Goal: Communication & Community: Participate in discussion

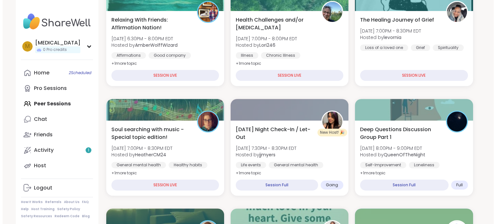
scroll to position [223, 0]
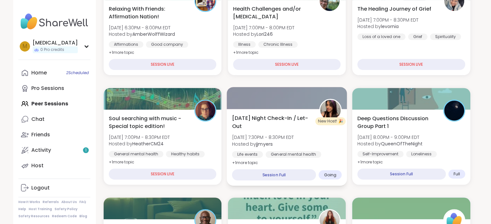
click at [316, 147] on div "[DATE] Night Check-In / Let-Out [DATE] 7:30PM - 8:30PM EDT Hosted by jjmyers Li…" at bounding box center [287, 140] width 110 height 53
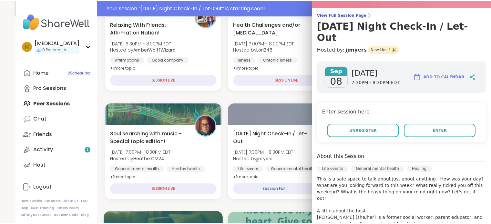
scroll to position [238, 0]
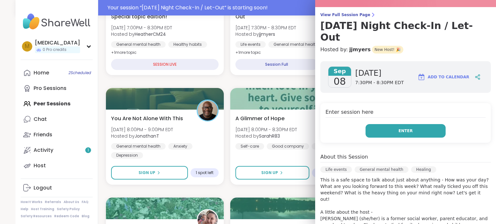
click at [382, 124] on button "Enter" at bounding box center [406, 131] width 80 height 14
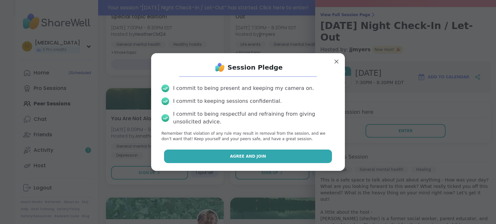
click at [244, 155] on span "Agree and Join" at bounding box center [248, 157] width 36 height 6
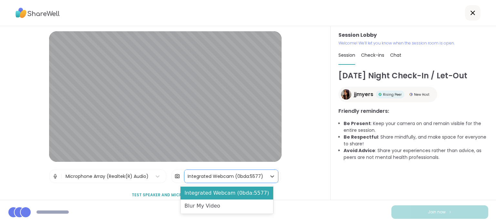
click at [225, 171] on div "Integrated Webcam (0bda:5577)" at bounding box center [225, 176] width 82 height 13
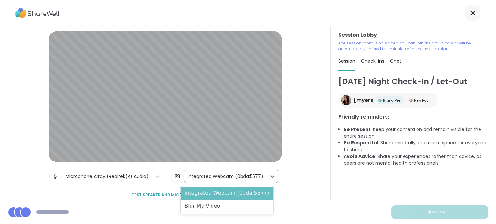
click at [218, 199] on div "Integrated Webcam (0bda:5577)" at bounding box center [227, 193] width 93 height 13
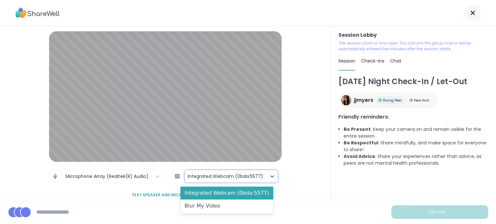
click at [211, 174] on div "Integrated Webcam (0bda:5577)" at bounding box center [226, 176] width 76 height 7
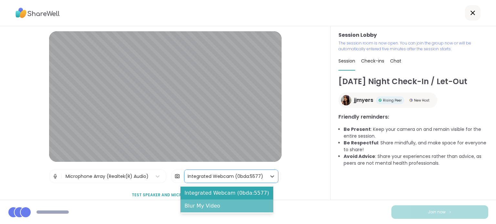
click at [209, 206] on div "Blur My Video" at bounding box center [227, 206] width 93 height 13
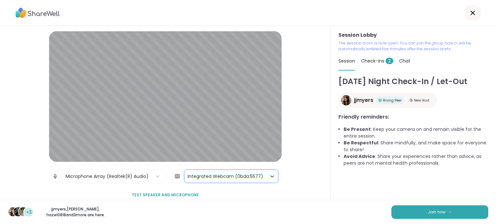
click at [245, 179] on div "Integrated Webcam (0bda:5577)" at bounding box center [226, 176] width 76 height 7
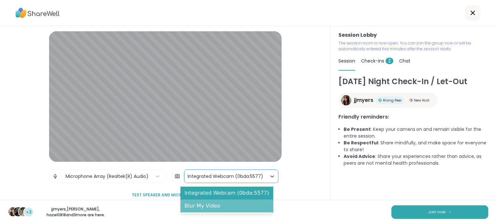
click at [216, 208] on div "Blur My Video" at bounding box center [227, 206] width 93 height 13
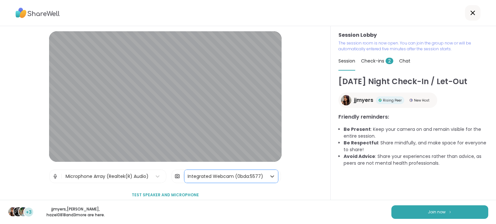
click at [222, 177] on div "Integrated Webcam (0bda:5577)" at bounding box center [226, 176] width 76 height 7
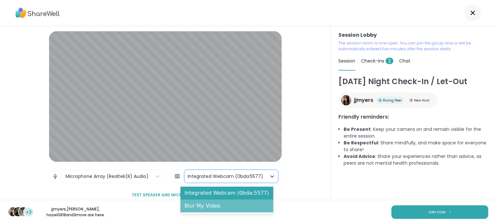
click at [216, 210] on div "Blur My Video" at bounding box center [227, 206] width 93 height 13
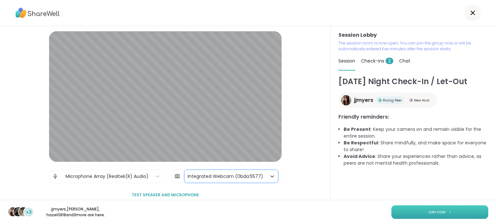
click at [415, 219] on button "Join now" at bounding box center [439, 213] width 97 height 14
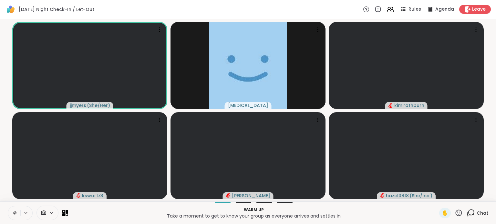
click at [11, 213] on button at bounding box center [14, 214] width 12 height 14
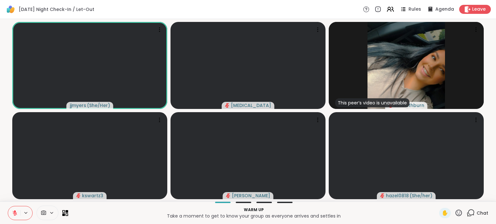
click at [477, 211] on span "Chat" at bounding box center [483, 213] width 12 height 6
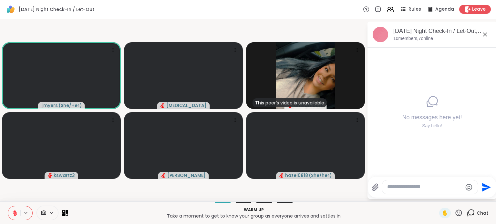
click at [487, 34] on icon at bounding box center [485, 35] width 8 height 8
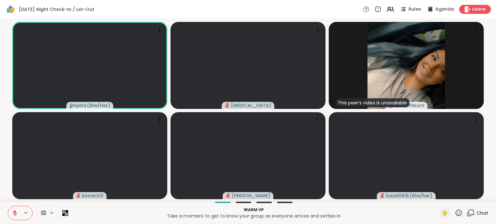
click at [482, 218] on div "Chat" at bounding box center [478, 213] width 22 height 10
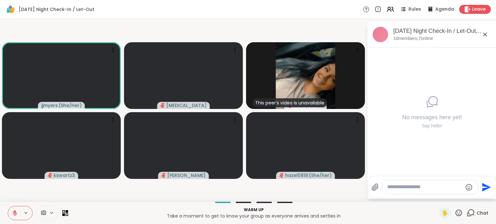
click at [433, 187] on textarea "Type your message" at bounding box center [424, 187] width 75 height 7
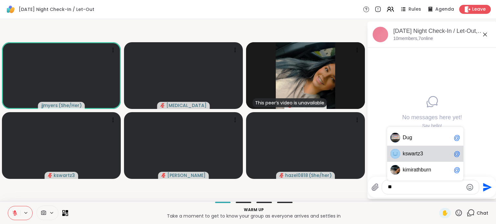
click at [424, 154] on span "k swartz3" at bounding box center [427, 154] width 48 height 6
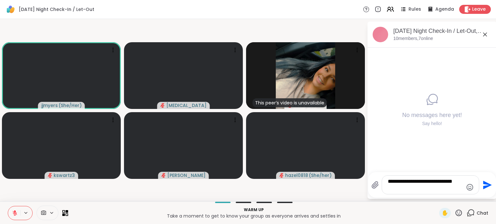
type textarea "**********"
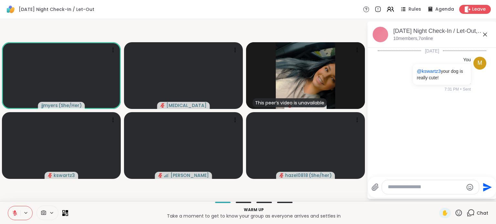
click at [485, 36] on icon at bounding box center [485, 35] width 8 height 8
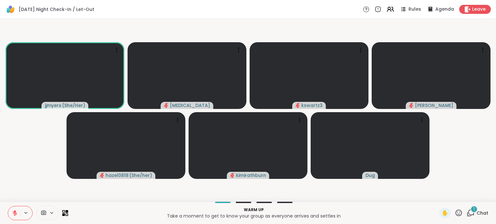
click at [471, 211] on div "1" at bounding box center [474, 209] width 7 height 7
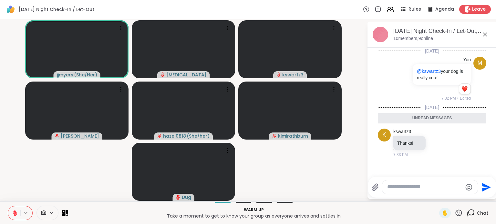
click at [486, 33] on icon at bounding box center [485, 35] width 4 height 4
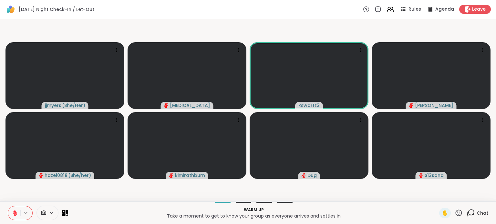
click at [455, 213] on icon at bounding box center [459, 213] width 8 height 8
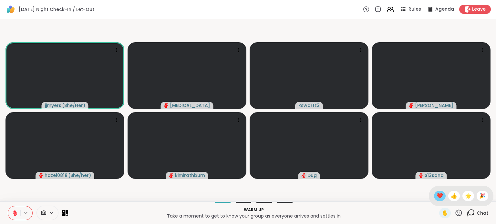
click at [437, 195] on span "❤️" at bounding box center [440, 196] width 6 height 8
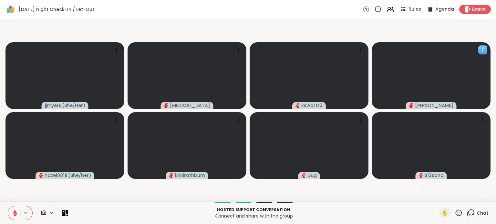
click at [482, 47] on icon at bounding box center [483, 50] width 6 height 6
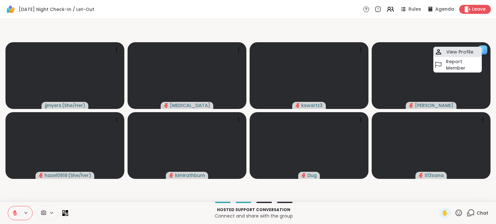
click at [466, 53] on h4 "View Profile" at bounding box center [459, 52] width 27 height 6
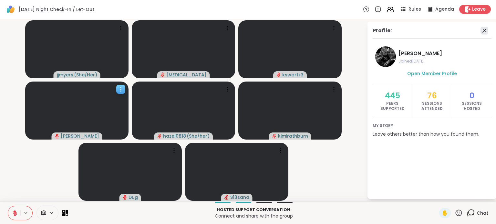
click at [482, 29] on icon at bounding box center [485, 31] width 8 height 8
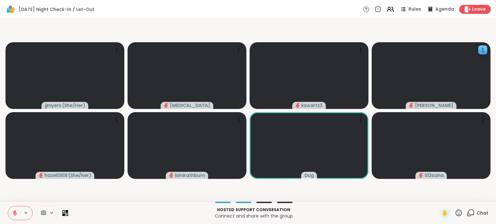
click at [467, 214] on icon at bounding box center [471, 213] width 8 height 8
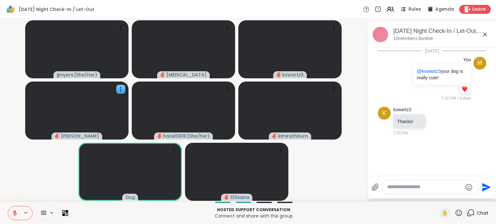
click at [435, 188] on textarea "Type your message" at bounding box center [424, 187] width 75 height 7
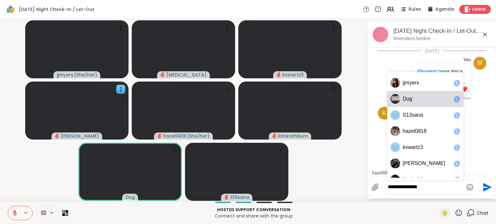
click at [411, 97] on span "ug" at bounding box center [410, 99] width 6 height 6
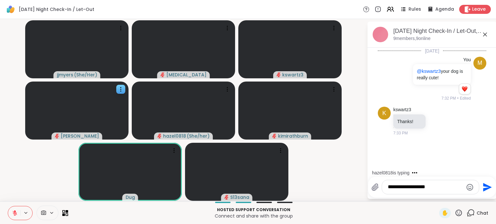
type textarea "**********"
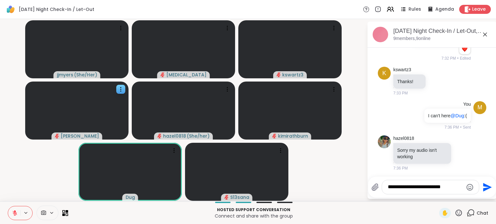
type textarea "**********"
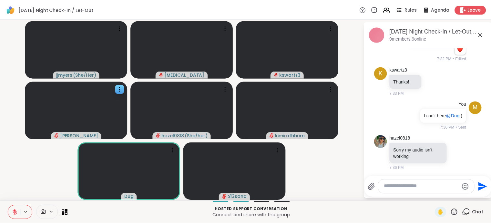
scroll to position [81, 0]
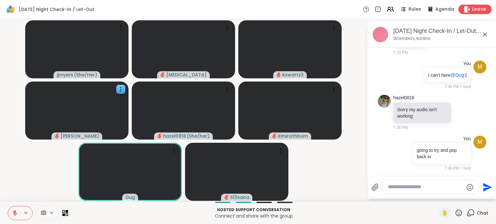
click at [473, 9] on span "Leave" at bounding box center [479, 9] width 14 height 7
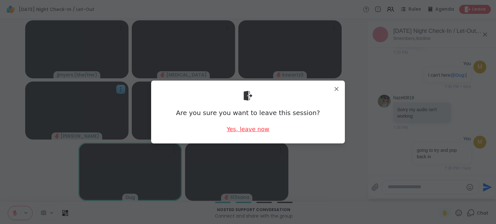
click at [247, 130] on div "Yes, leave now" at bounding box center [248, 129] width 43 height 8
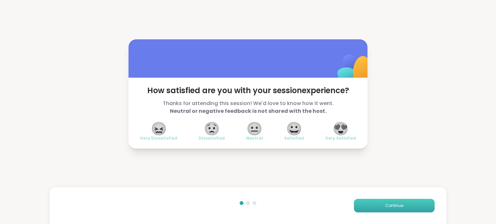
click at [403, 202] on button "Continue" at bounding box center [394, 206] width 81 height 14
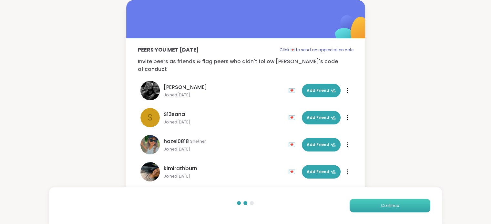
click at [403, 202] on button "Continue" at bounding box center [390, 206] width 81 height 14
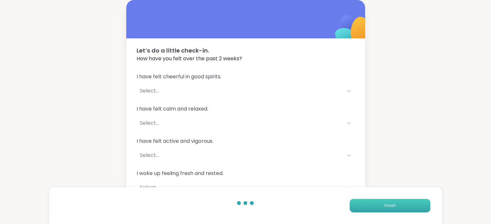
click at [403, 202] on button "Finish" at bounding box center [390, 206] width 81 height 14
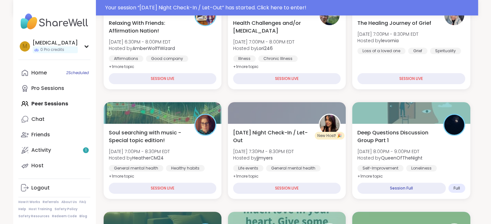
scroll to position [115, 0]
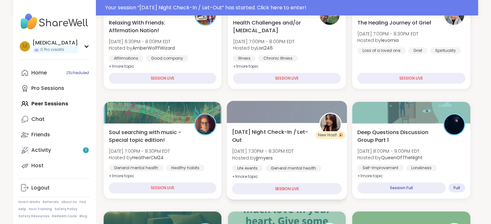
click at [262, 148] on span "Mon, Sep 08 | 7:30PM - 8:30PM EDT" at bounding box center [263, 151] width 62 height 6
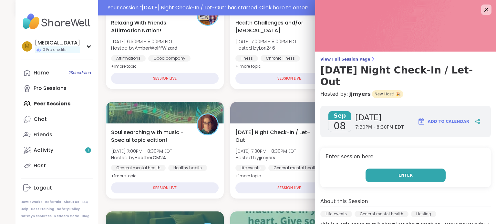
click at [399, 173] on span "Enter" at bounding box center [406, 176] width 14 height 6
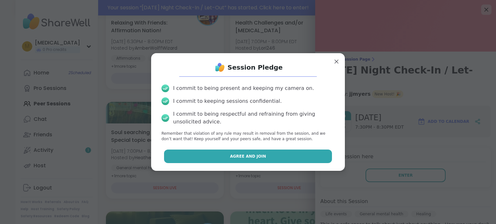
click at [287, 151] on button "Agree and Join" at bounding box center [248, 157] width 168 height 14
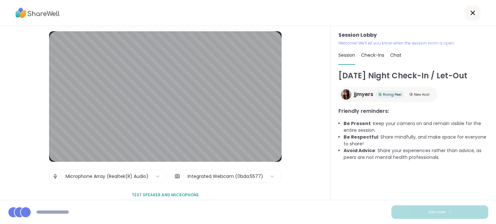
click at [224, 176] on div "Integrated Webcam (0bda:5577)" at bounding box center [226, 176] width 76 height 7
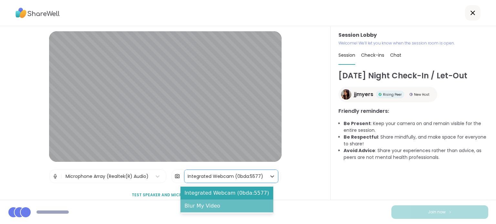
click at [213, 205] on div "Blur My Video" at bounding box center [227, 206] width 93 height 13
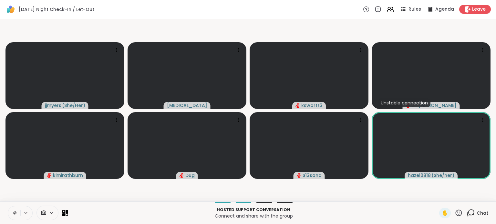
click at [16, 212] on icon at bounding box center [15, 212] width 2 height 3
click at [477, 213] on span "Chat" at bounding box center [483, 213] width 12 height 6
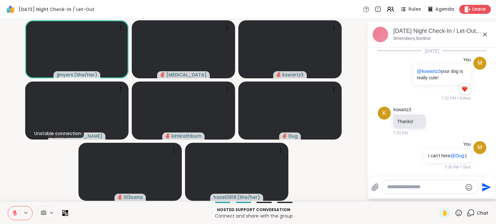
scroll to position [81, 0]
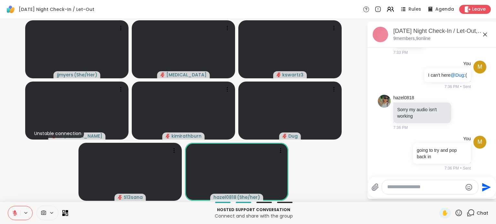
click at [484, 35] on icon at bounding box center [485, 35] width 4 height 4
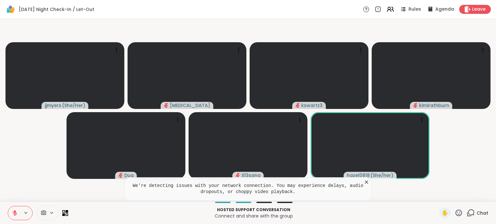
click at [366, 181] on icon at bounding box center [366, 182] width 6 height 6
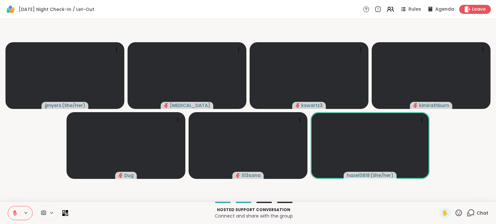
click at [455, 214] on icon at bounding box center [459, 213] width 8 height 8
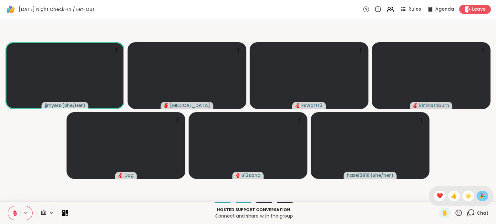
click at [479, 195] on span "🎉" at bounding box center [482, 196] width 6 height 8
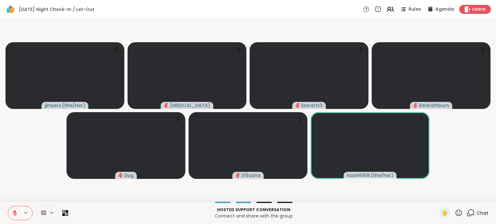
click at [14, 213] on icon at bounding box center [15, 214] width 6 height 6
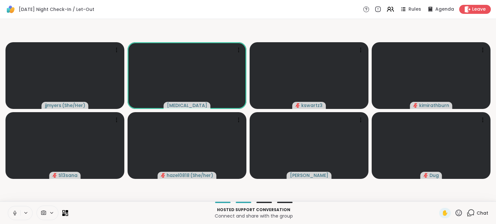
click at [12, 215] on icon at bounding box center [15, 214] width 6 height 6
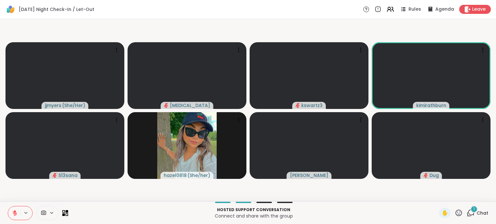
click at [469, 215] on icon at bounding box center [471, 213] width 8 height 8
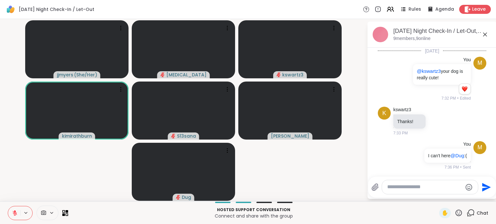
scroll to position [143, 0]
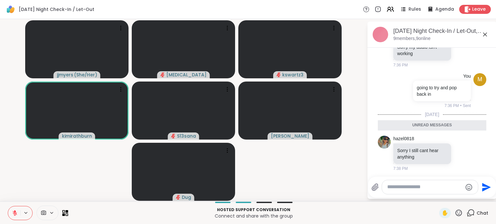
click at [486, 35] on icon at bounding box center [485, 35] width 4 height 4
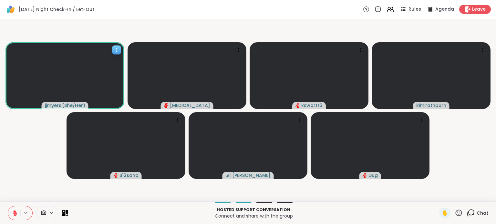
click at [118, 51] on icon at bounding box center [116, 50] width 6 height 6
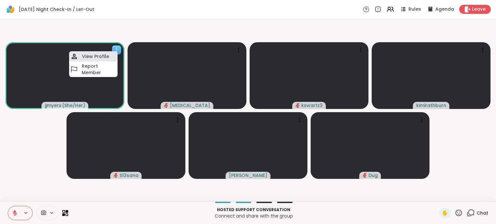
click at [102, 57] on h4 "View Profile" at bounding box center [95, 56] width 27 height 6
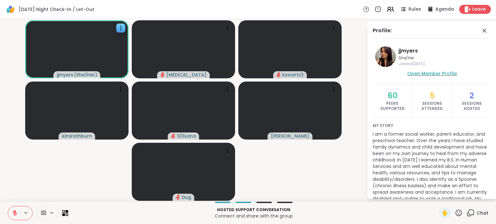
click at [424, 73] on span "Open Member Profile" at bounding box center [432, 73] width 50 height 6
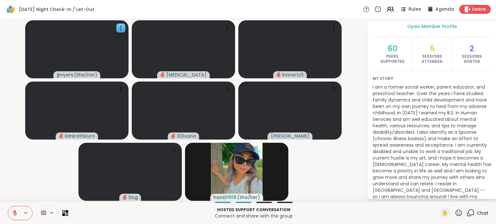
scroll to position [0, 0]
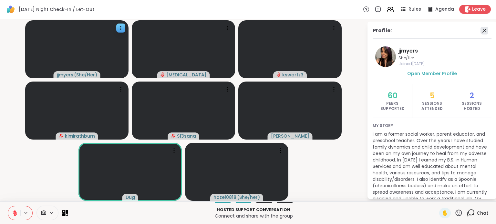
click at [481, 28] on icon at bounding box center [485, 31] width 8 height 8
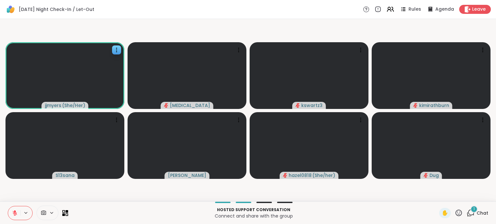
click at [471, 210] on div "1" at bounding box center [474, 209] width 7 height 7
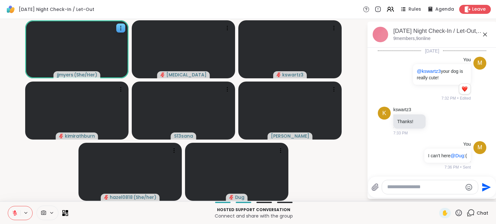
scroll to position [184, 0]
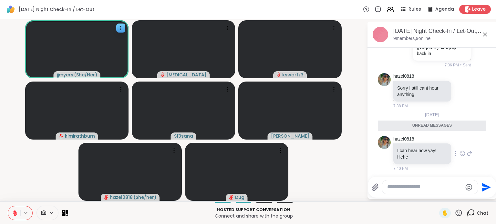
click at [460, 152] on icon at bounding box center [463, 153] width 6 height 6
click at [456, 144] on button "Select Reaction: Heart" at bounding box center [462, 143] width 13 height 13
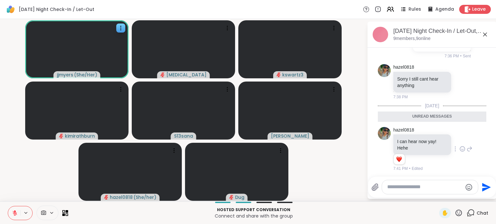
click at [486, 34] on icon at bounding box center [485, 35] width 4 height 4
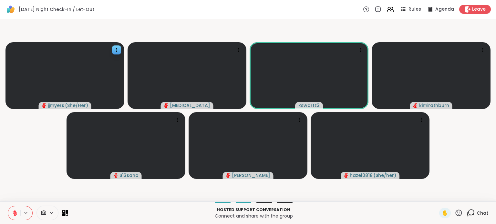
click at [471, 209] on div "Chat" at bounding box center [478, 213] width 22 height 10
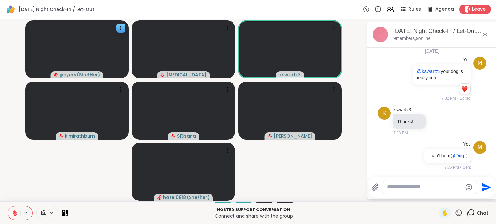
scroll to position [171, 0]
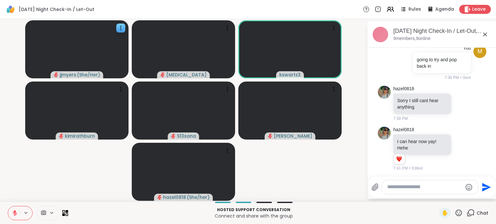
click at [407, 191] on div at bounding box center [430, 188] width 96 height 14
click at [406, 190] on textarea "Type your message" at bounding box center [424, 187] width 75 height 7
type textarea "**********"
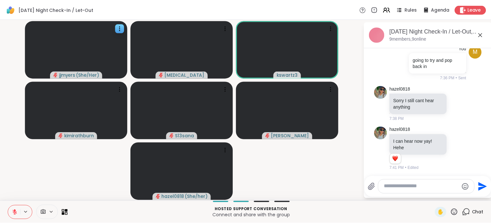
scroll to position [206, 0]
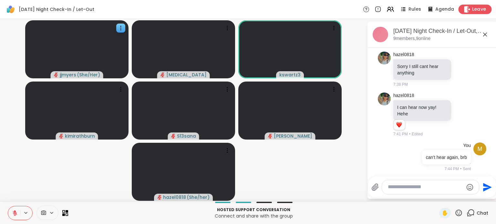
click at [467, 8] on div "Leave" at bounding box center [475, 9] width 33 height 9
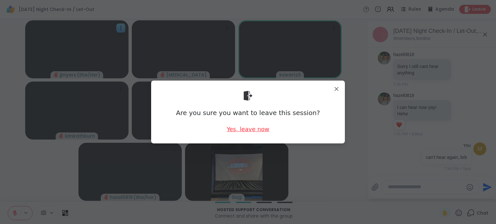
click at [234, 128] on div "Yes, leave now" at bounding box center [248, 129] width 43 height 8
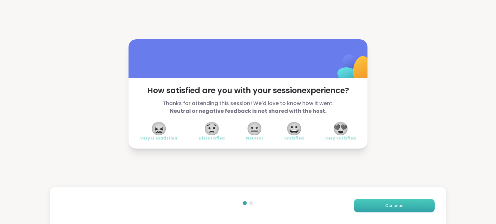
click at [387, 208] on span "Continue" at bounding box center [394, 206] width 18 height 6
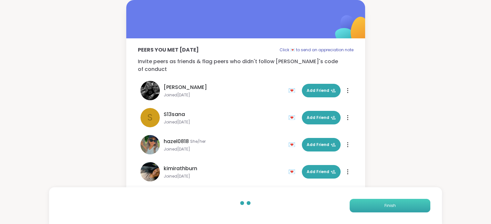
click at [387, 208] on span "Finish" at bounding box center [389, 206] width 11 height 6
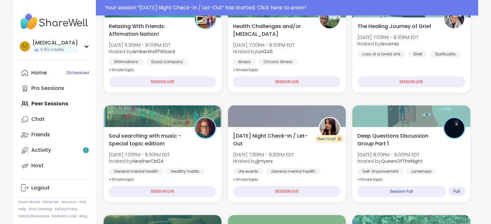
scroll to position [132, 0]
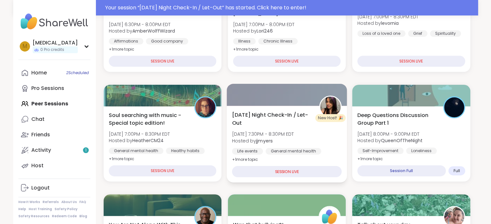
click at [320, 130] on div "Monday Night Check-In / Let-Out Mon, Sep 08 | 7:30PM - 8:30PM EDT Hosted by jjm…" at bounding box center [287, 137] width 110 height 53
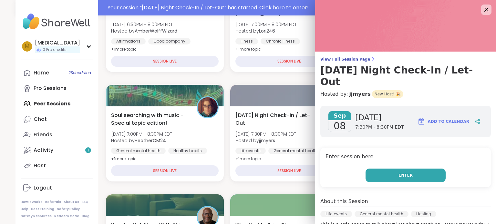
click at [393, 169] on button "Enter" at bounding box center [406, 176] width 80 height 14
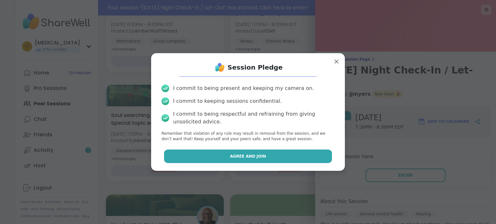
click at [247, 153] on button "Agree and Join" at bounding box center [248, 157] width 168 height 14
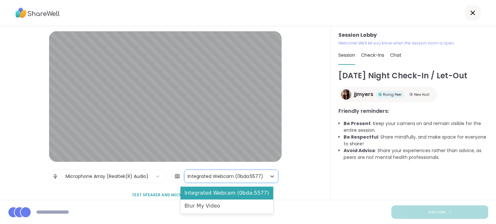
click at [241, 179] on div "Integrated Webcam (0bda:5577)" at bounding box center [226, 176] width 76 height 7
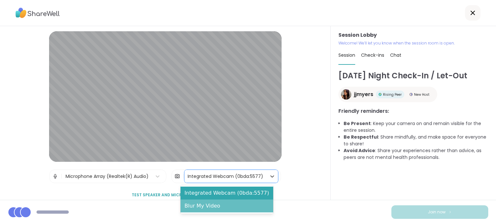
click at [229, 207] on div "Blur My Video" at bounding box center [227, 206] width 93 height 13
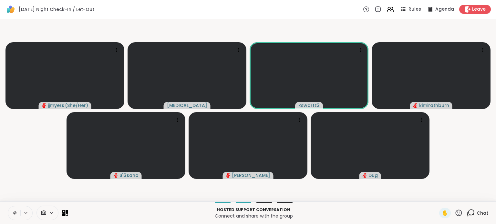
click at [16, 209] on button at bounding box center [14, 214] width 12 height 14
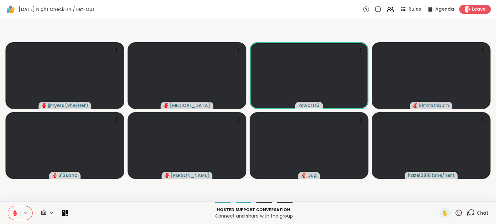
click at [477, 211] on span "Chat" at bounding box center [483, 213] width 12 height 6
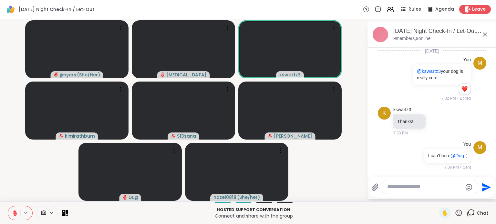
scroll to position [206, 0]
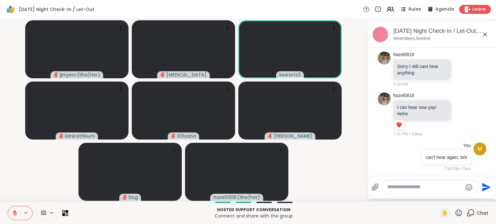
click at [484, 33] on icon at bounding box center [485, 35] width 8 height 8
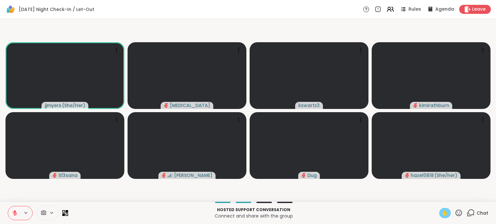
click at [442, 216] on span "✋" at bounding box center [445, 214] width 6 height 8
click at [12, 213] on icon at bounding box center [15, 214] width 6 height 6
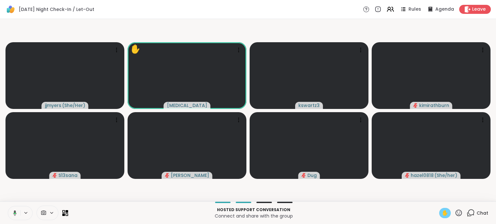
click at [442, 214] on span "✋" at bounding box center [445, 214] width 6 height 8
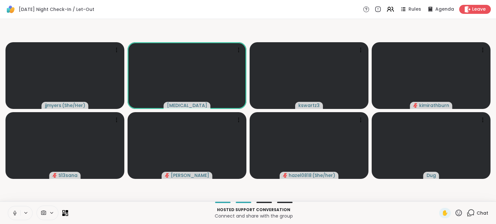
click at [13, 211] on icon at bounding box center [15, 214] width 6 height 6
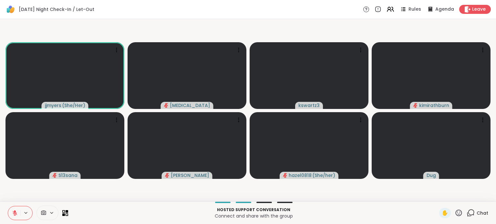
click at [468, 212] on icon at bounding box center [471, 213] width 8 height 8
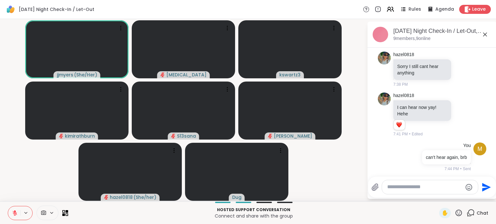
click at [433, 188] on textarea "Type your message" at bounding box center [424, 187] width 75 height 7
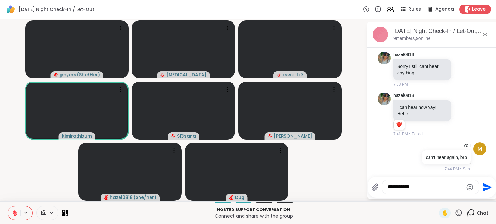
type textarea "**********"
click at [414, 192] on div "**********" at bounding box center [430, 188] width 97 height 14
click at [413, 188] on textarea "**********" at bounding box center [425, 187] width 75 height 7
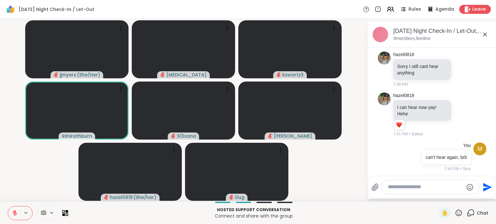
click at [486, 37] on icon at bounding box center [485, 35] width 8 height 8
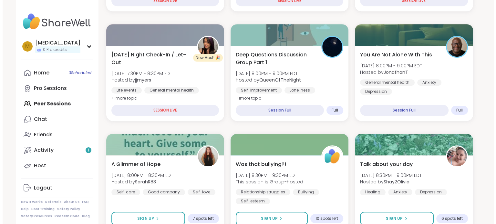
scroll to position [376, 0]
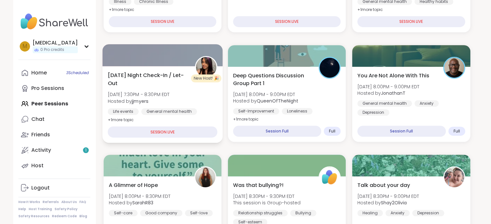
click at [133, 82] on span "[DATE] Night Check-In / Let-Out" at bounding box center [148, 79] width 80 height 16
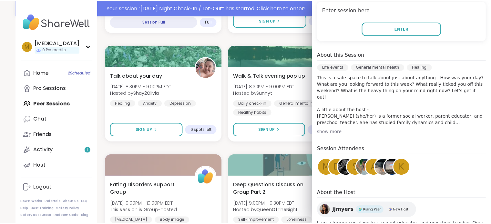
scroll to position [149, 0]
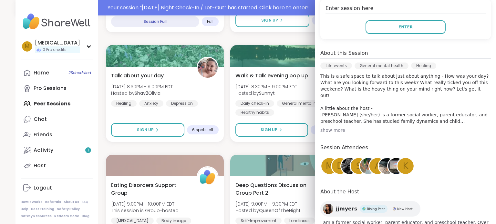
click at [47, 28] on img at bounding box center [57, 21] width 72 height 23
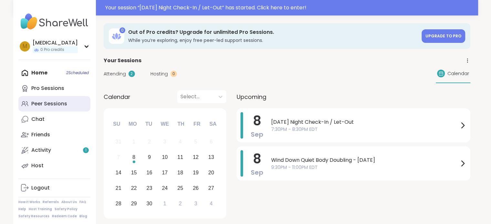
click at [54, 99] on link "Peer Sessions" at bounding box center [54, 104] width 72 height 16
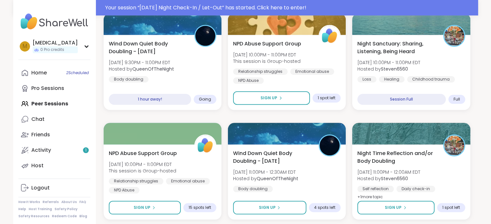
scroll to position [643, 0]
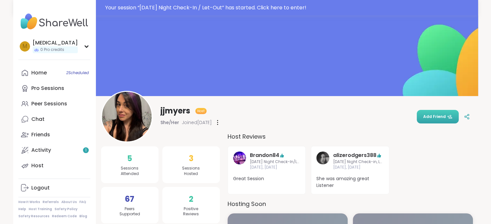
click at [437, 112] on button "Add Friend" at bounding box center [438, 117] width 42 height 14
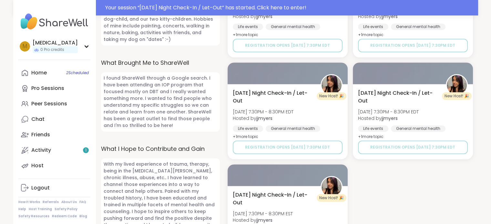
scroll to position [457, 0]
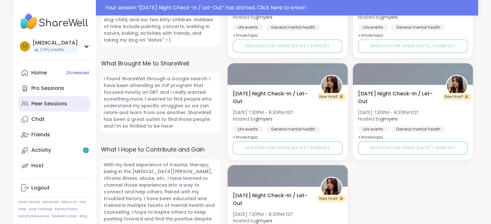
click at [45, 106] on div "Peer Sessions" at bounding box center [49, 103] width 36 height 7
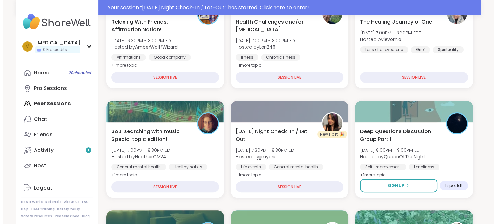
scroll to position [145, 0]
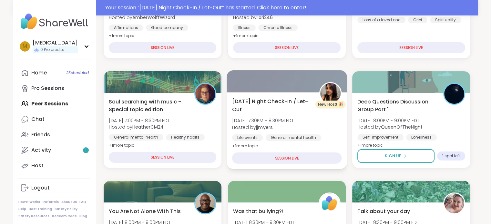
click at [279, 107] on span "[DATE] Night Check-In / Let-Out" at bounding box center [272, 106] width 80 height 16
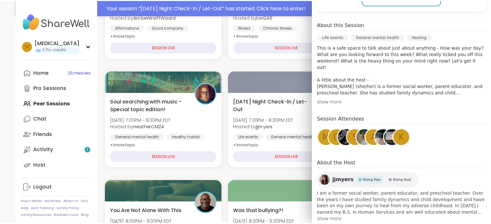
scroll to position [180, 0]
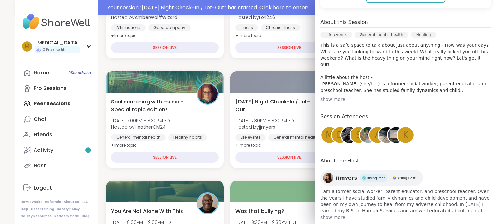
click at [369, 127] on div "a" at bounding box center [377, 135] width 16 height 16
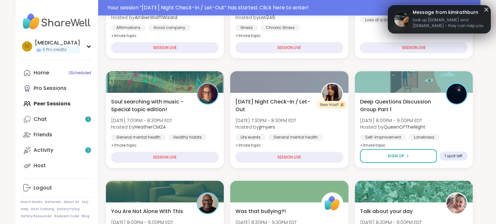
click at [482, 11] on icon at bounding box center [486, 10] width 8 height 8
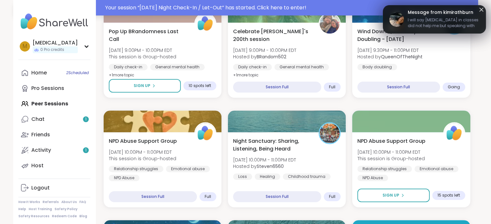
scroll to position [545, 0]
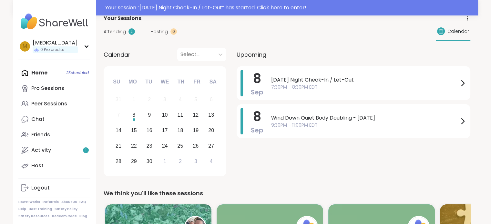
scroll to position [45, 0]
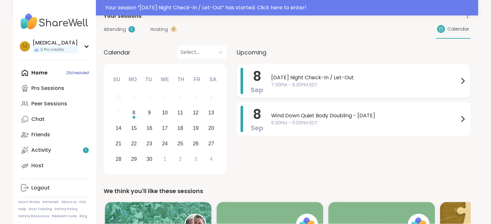
click at [295, 83] on span "7:30PM - 8:30PM EDT" at bounding box center [365, 85] width 188 height 7
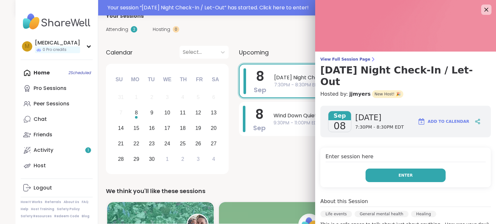
click at [387, 169] on button "Enter" at bounding box center [406, 176] width 80 height 14
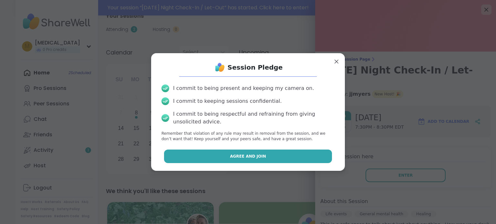
click at [262, 151] on button "Agree and Join" at bounding box center [248, 157] width 168 height 14
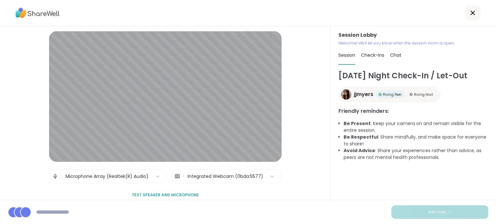
click at [238, 178] on div "Integrated Webcam (0bda:5577)" at bounding box center [226, 176] width 76 height 7
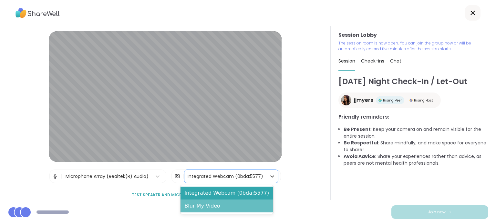
click at [225, 206] on div "Blur My Video" at bounding box center [227, 206] width 93 height 13
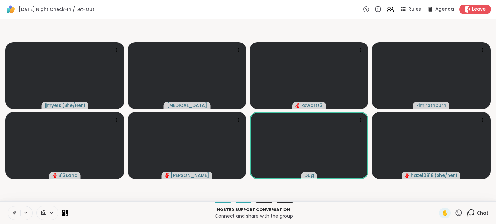
click at [12, 213] on icon at bounding box center [15, 214] width 6 height 6
click at [467, 211] on icon at bounding box center [471, 213] width 8 height 8
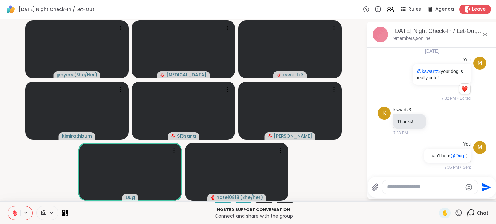
scroll to position [206, 0]
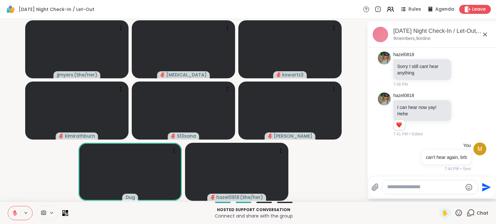
click at [486, 33] on icon at bounding box center [485, 35] width 8 height 8
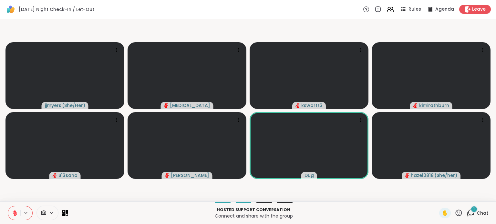
click at [472, 212] on div "1" at bounding box center [474, 209] width 7 height 7
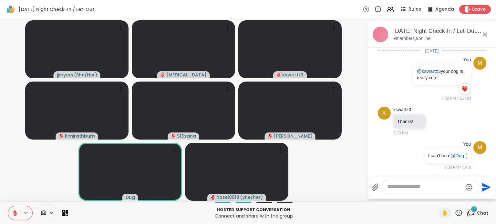
scroll to position [268, 0]
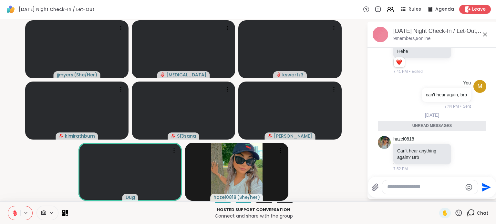
click at [485, 36] on icon at bounding box center [485, 35] width 8 height 8
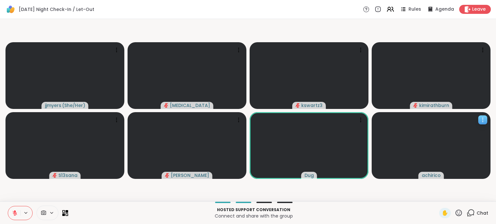
click at [484, 120] on icon at bounding box center [483, 120] width 6 height 6
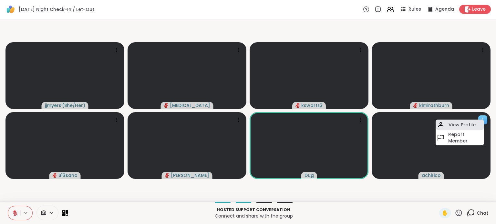
click at [462, 125] on h4 "View Profile" at bounding box center [462, 125] width 27 height 6
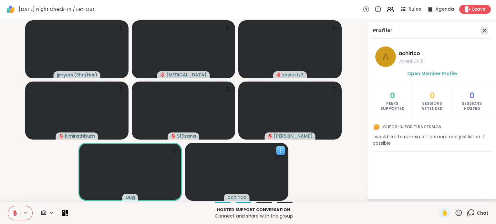
click at [483, 31] on icon at bounding box center [485, 31] width 8 height 8
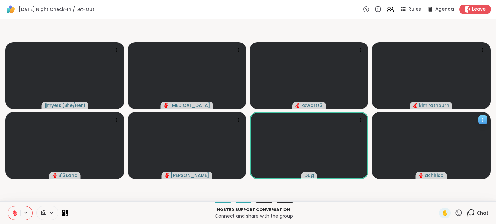
click at [482, 120] on icon at bounding box center [483, 120] width 6 height 6
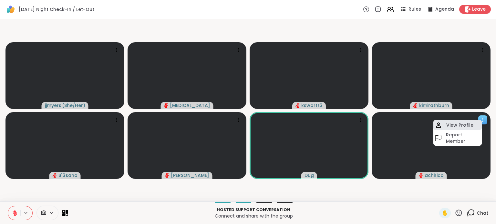
click at [459, 124] on h4 "View Profile" at bounding box center [459, 125] width 27 height 6
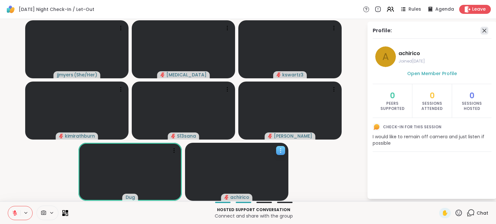
click at [484, 31] on icon at bounding box center [484, 31] width 4 height 4
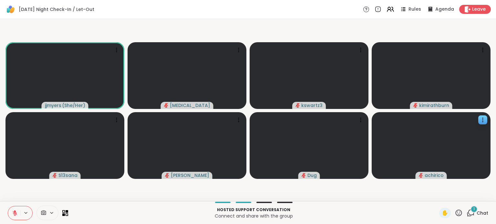
click at [470, 214] on div "1 Chat" at bounding box center [478, 213] width 22 height 10
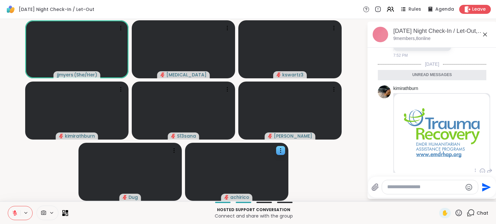
scroll to position [439, 0]
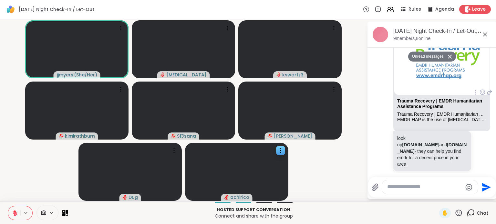
click at [442, 156] on p "look up EDMRIA.org and EMDRHAP.org - they can help you find emdr for a decent p…" at bounding box center [432, 151] width 70 height 32
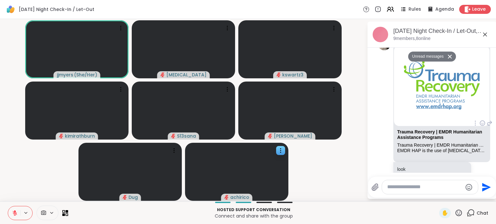
click at [480, 119] on div at bounding box center [483, 123] width 6 height 8
click at [428, 110] on div "Select Reaction: Heart" at bounding box center [431, 113] width 6 height 6
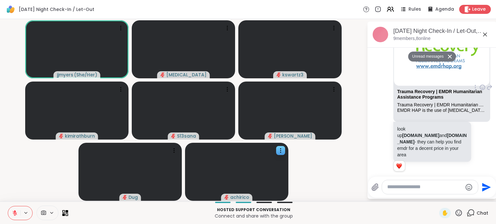
click at [487, 36] on icon at bounding box center [485, 35] width 8 height 8
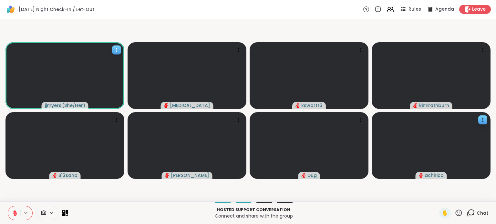
click at [114, 48] on icon at bounding box center [116, 50] width 6 height 6
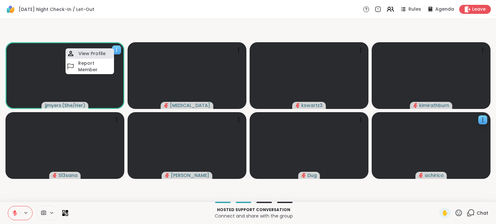
click at [99, 50] on div "View Profile" at bounding box center [90, 53] width 48 height 10
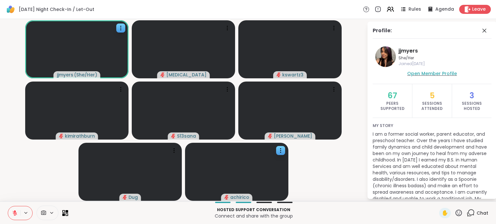
click at [433, 73] on span "Open Member Profile" at bounding box center [432, 73] width 50 height 6
click at [481, 32] on icon at bounding box center [485, 31] width 8 height 8
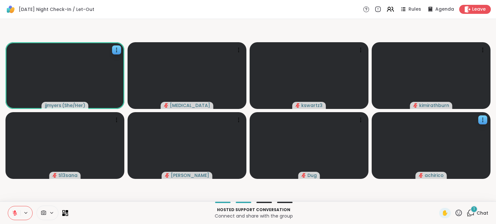
click at [472, 213] on div "1 Chat" at bounding box center [478, 213] width 22 height 10
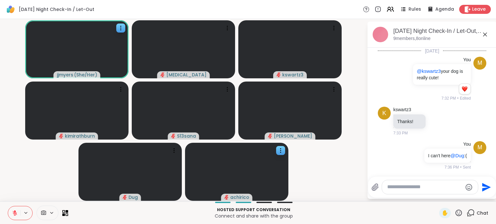
scroll to position [489, 0]
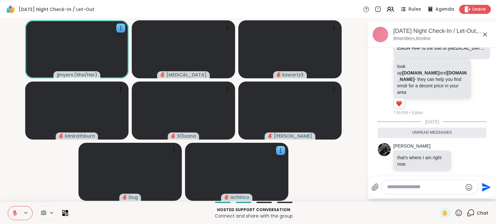
click at [488, 32] on icon at bounding box center [485, 35] width 8 height 8
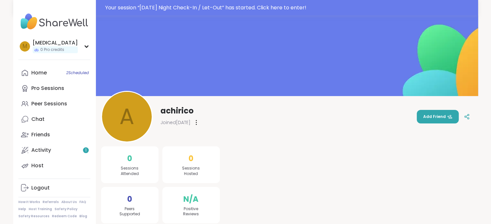
scroll to position [16, 0]
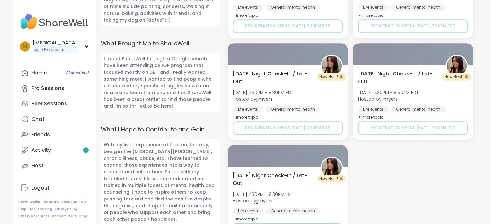
scroll to position [462, 0]
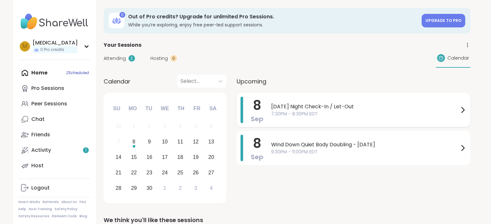
click at [332, 122] on div "Monday Night Check-In / Let-Out 7:30PM - 8:30PM EDT" at bounding box center [368, 110] width 195 height 26
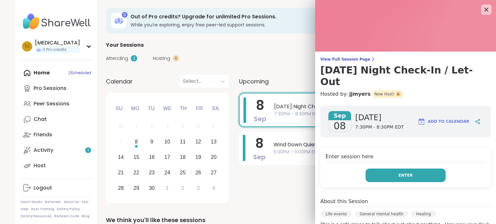
click at [391, 169] on button "Enter" at bounding box center [406, 176] width 80 height 14
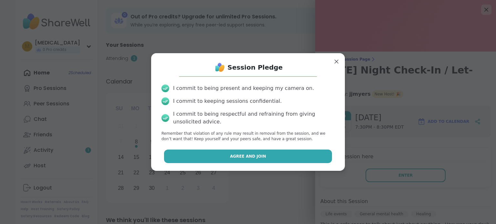
click at [224, 151] on button "Agree and Join" at bounding box center [248, 157] width 168 height 14
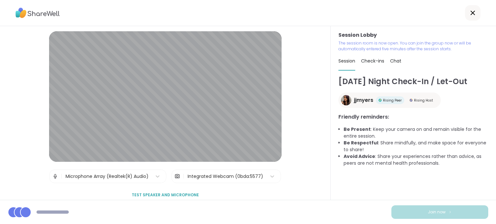
click at [232, 179] on div "Integrated Webcam (0bda:5577)" at bounding box center [226, 176] width 76 height 7
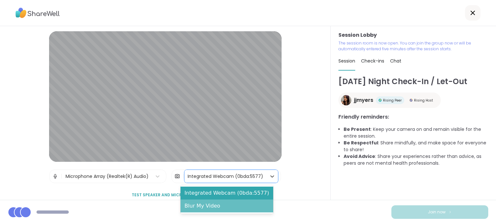
click at [213, 205] on div "Blur My Video" at bounding box center [227, 206] width 93 height 13
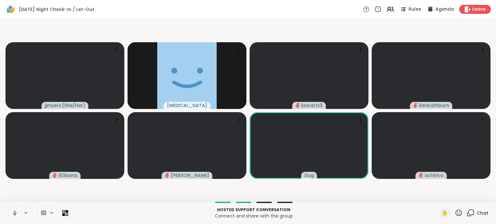
click at [11, 214] on button at bounding box center [14, 214] width 12 height 14
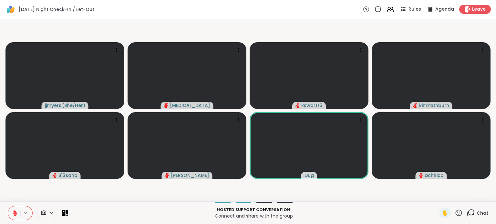
click at [471, 210] on div "Chat" at bounding box center [478, 213] width 22 height 10
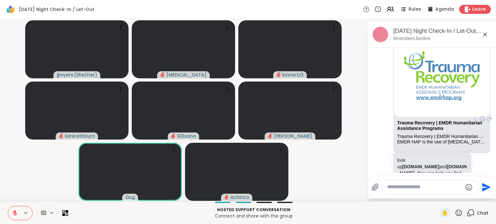
scroll to position [404, 0]
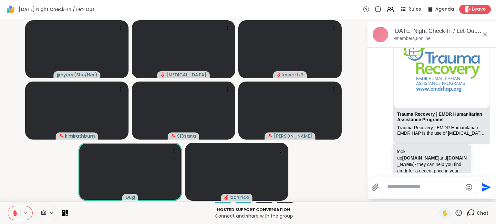
click at [486, 36] on icon at bounding box center [485, 35] width 8 height 8
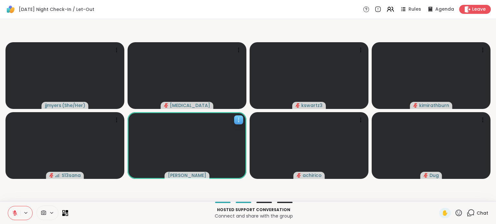
click at [235, 117] on div at bounding box center [238, 120] width 9 height 9
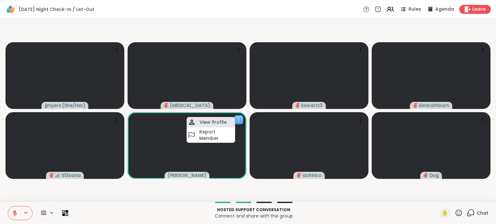
click at [218, 121] on h4 "View Profile" at bounding box center [213, 122] width 27 height 6
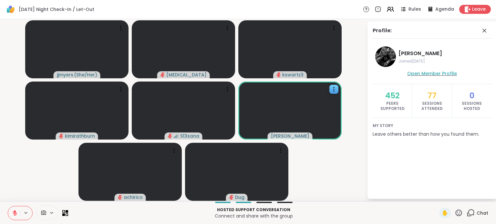
click at [415, 72] on span "Open Member Profile" at bounding box center [432, 73] width 50 height 6
click at [484, 27] on icon at bounding box center [485, 31] width 8 height 8
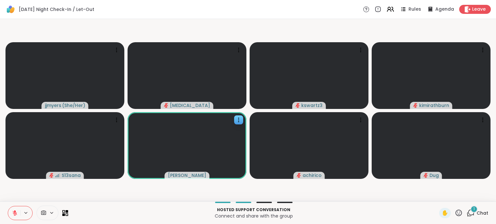
click at [472, 216] on div "1 Chat" at bounding box center [478, 213] width 22 height 10
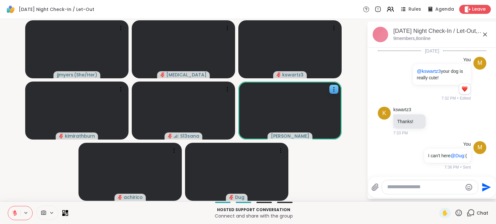
scroll to position [597, 0]
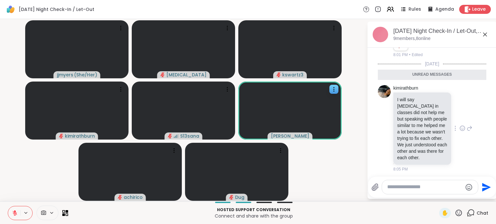
click at [460, 126] on icon at bounding box center [462, 128] width 5 height 5
click at [456, 117] on button "Select Reaction: Heart" at bounding box center [462, 118] width 13 height 13
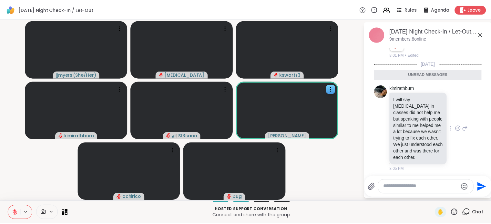
scroll to position [607, 0]
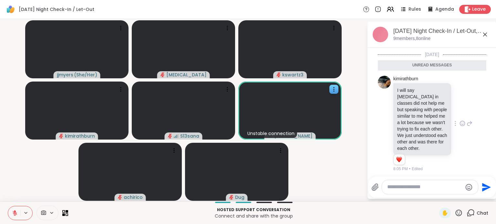
click at [484, 35] on icon at bounding box center [485, 35] width 4 height 4
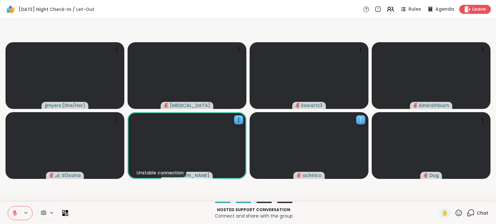
click at [360, 122] on icon at bounding box center [361, 120] width 6 height 6
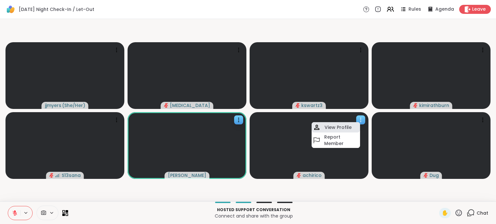
click at [341, 130] on h4 "View Profile" at bounding box center [338, 127] width 27 height 6
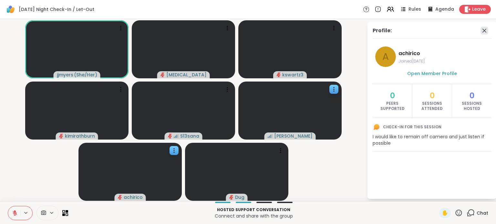
click at [484, 32] on icon at bounding box center [485, 31] width 8 height 8
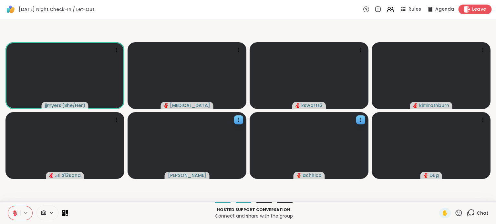
click at [471, 5] on div "Leave" at bounding box center [475, 9] width 33 height 9
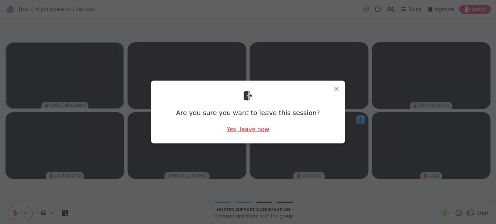
click at [259, 131] on div "Yes, leave now" at bounding box center [248, 129] width 43 height 8
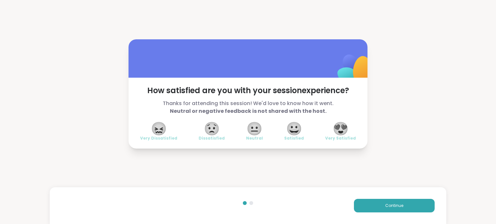
click at [248, 142] on div "How satisfied are you with your session experience? Thanks for attending this s…" at bounding box center [248, 113] width 239 height 71
click at [370, 212] on button "Continue" at bounding box center [394, 206] width 81 height 14
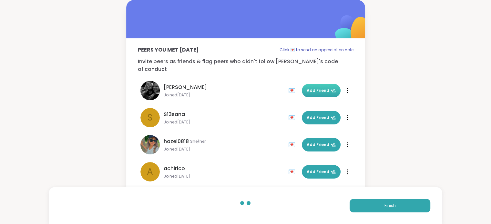
click at [314, 84] on button "Add Friend" at bounding box center [321, 91] width 39 height 14
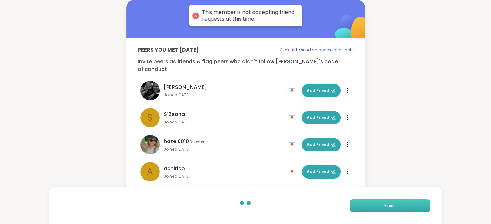
click at [368, 202] on button "Finish" at bounding box center [390, 206] width 81 height 14
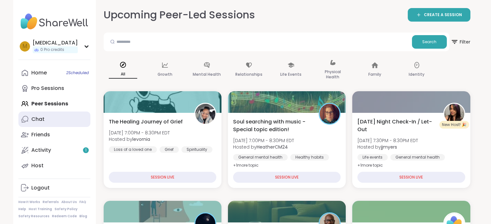
click at [70, 122] on link "Chat" at bounding box center [54, 120] width 72 height 16
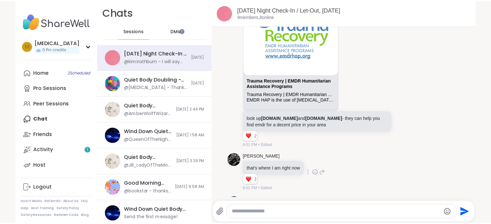
scroll to position [435, 0]
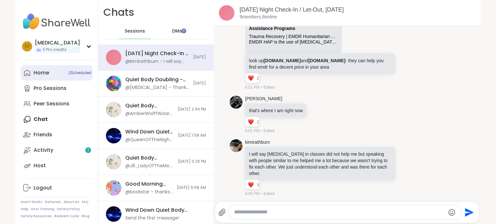
click at [36, 73] on div "Home 2 Scheduled" at bounding box center [42, 72] width 16 height 7
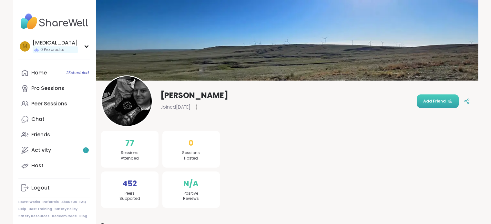
click at [438, 104] on button "Add Friend" at bounding box center [438, 102] width 42 height 14
